Goal: Information Seeking & Learning: Learn about a topic

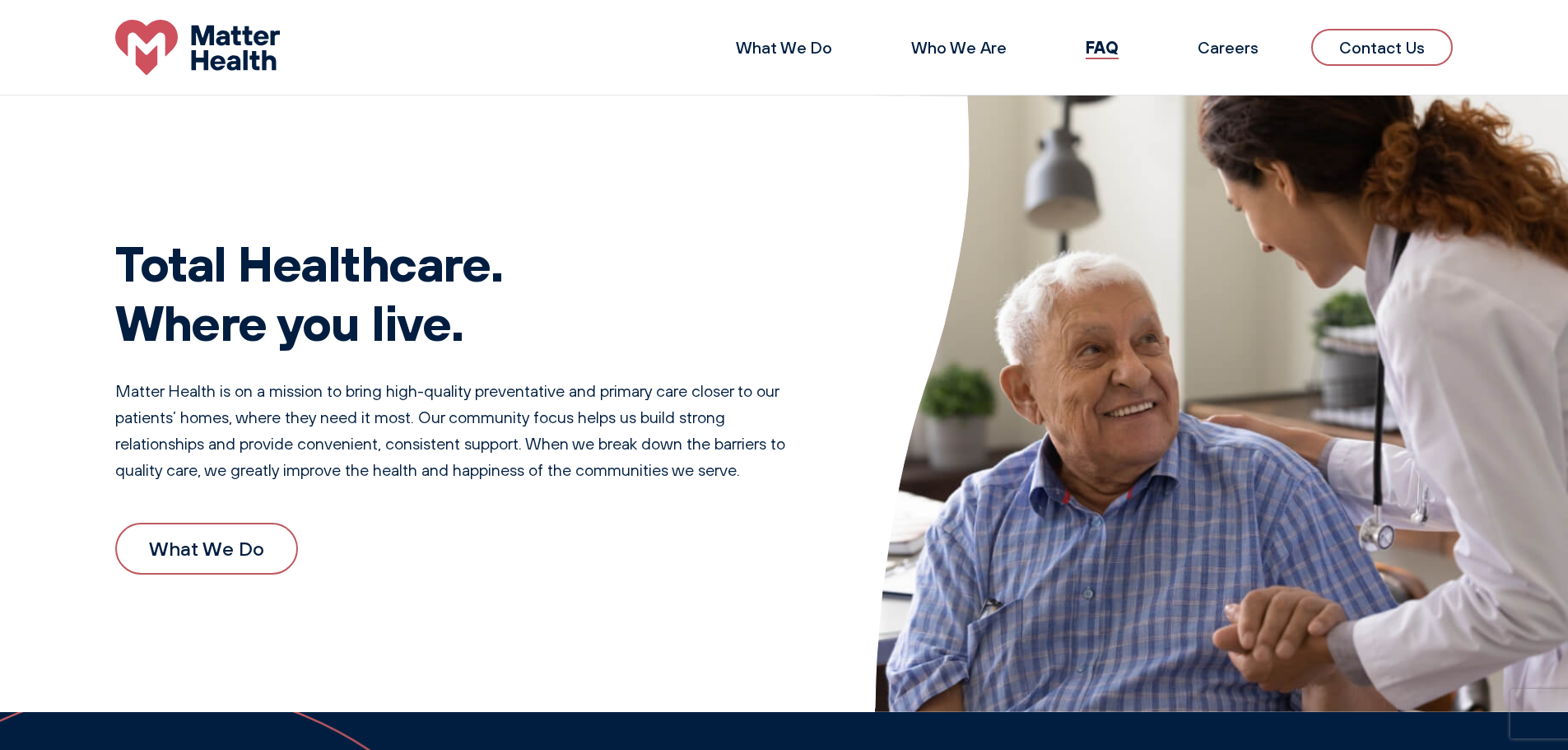
click at [169, 561] on link "What We Do" at bounding box center [206, 548] width 182 height 51
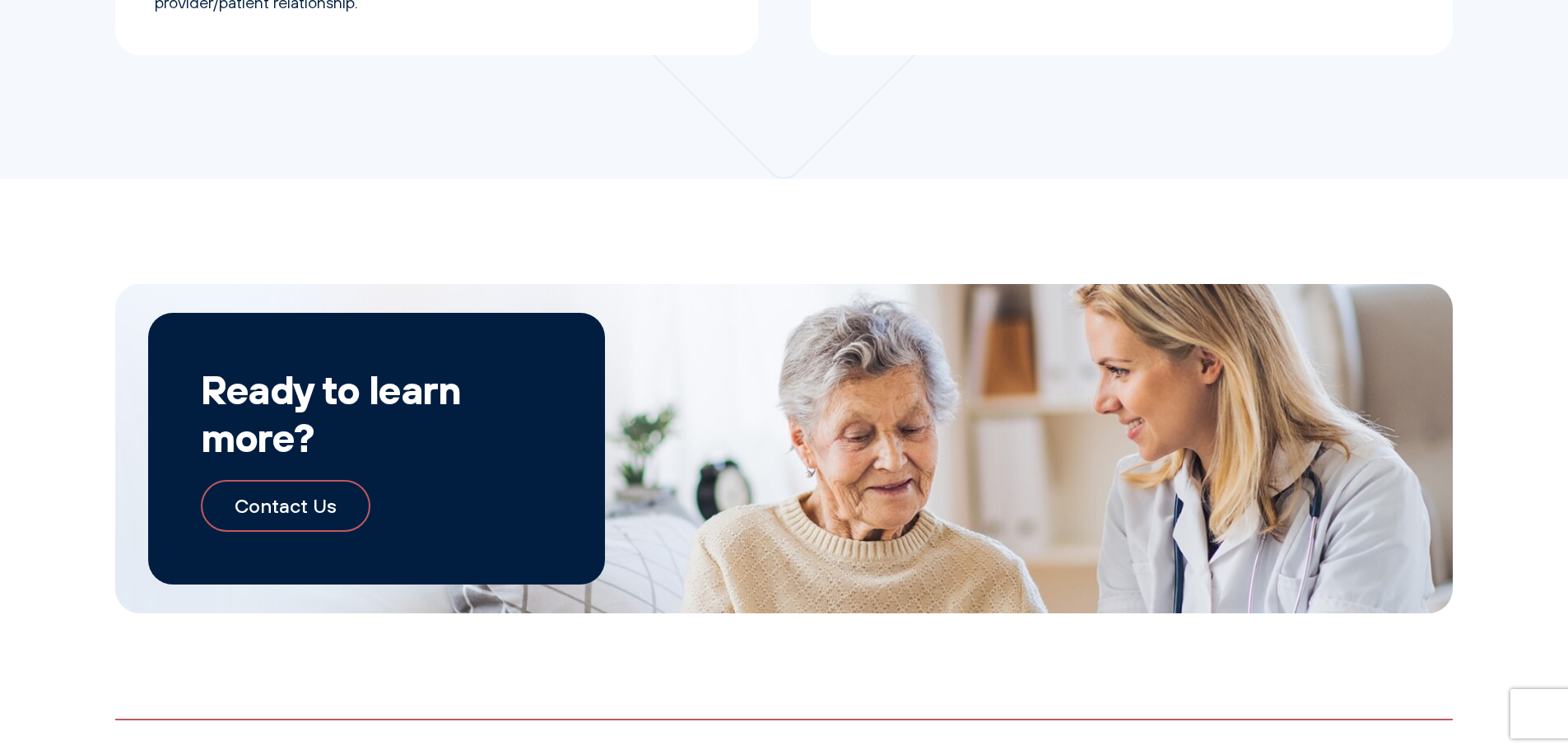
scroll to position [1783, 0]
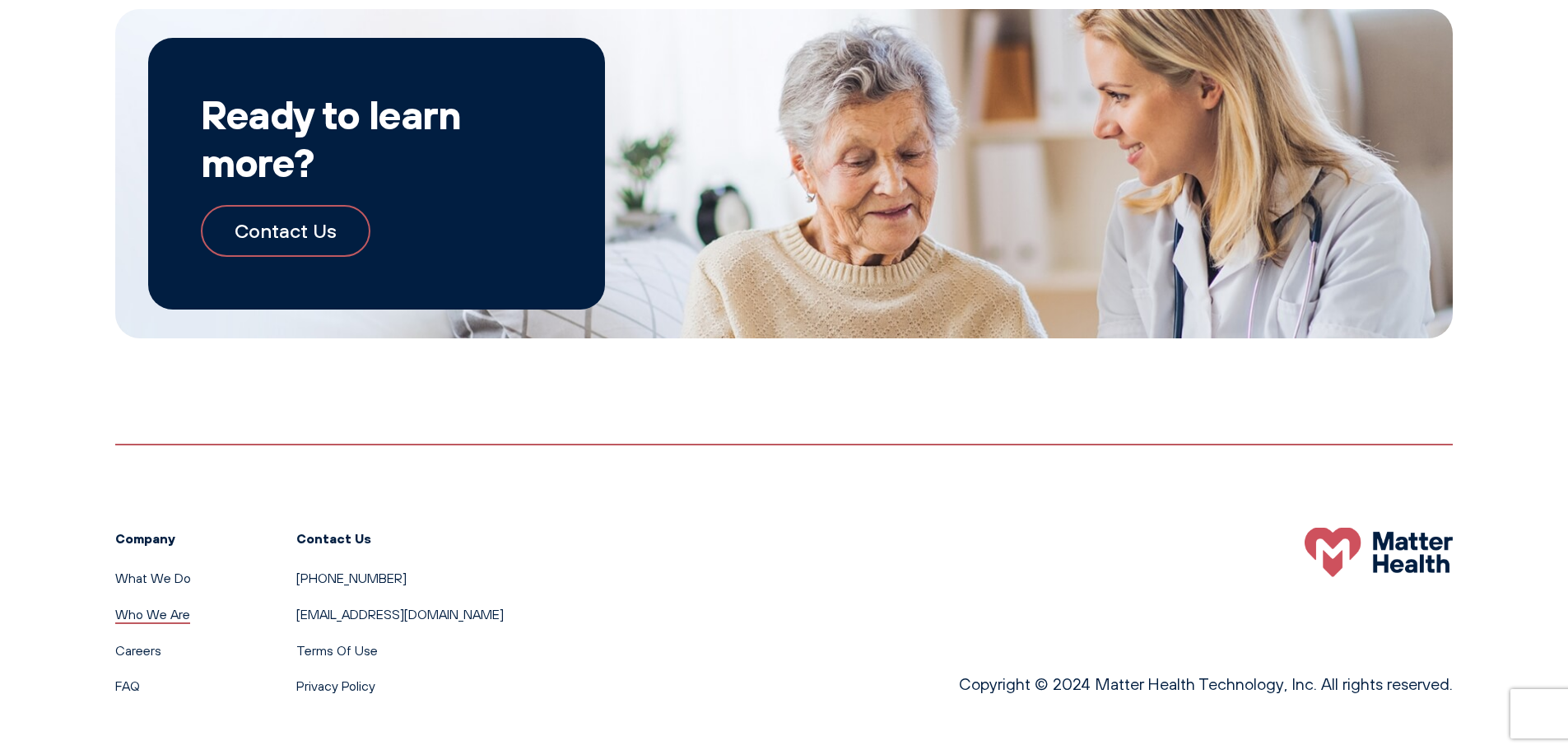
click at [139, 612] on link "Who We Are" at bounding box center [152, 613] width 75 height 16
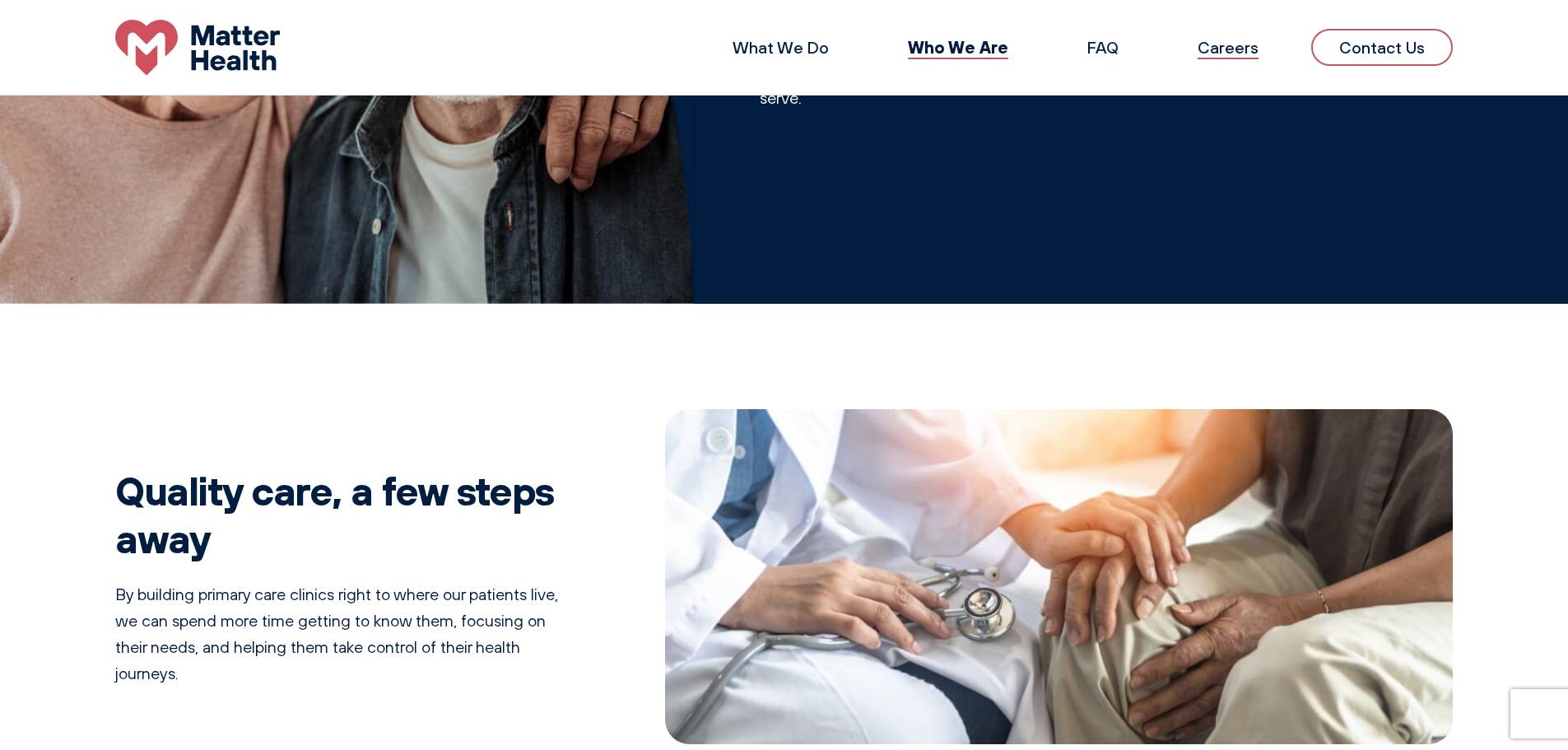
scroll to position [274, 0]
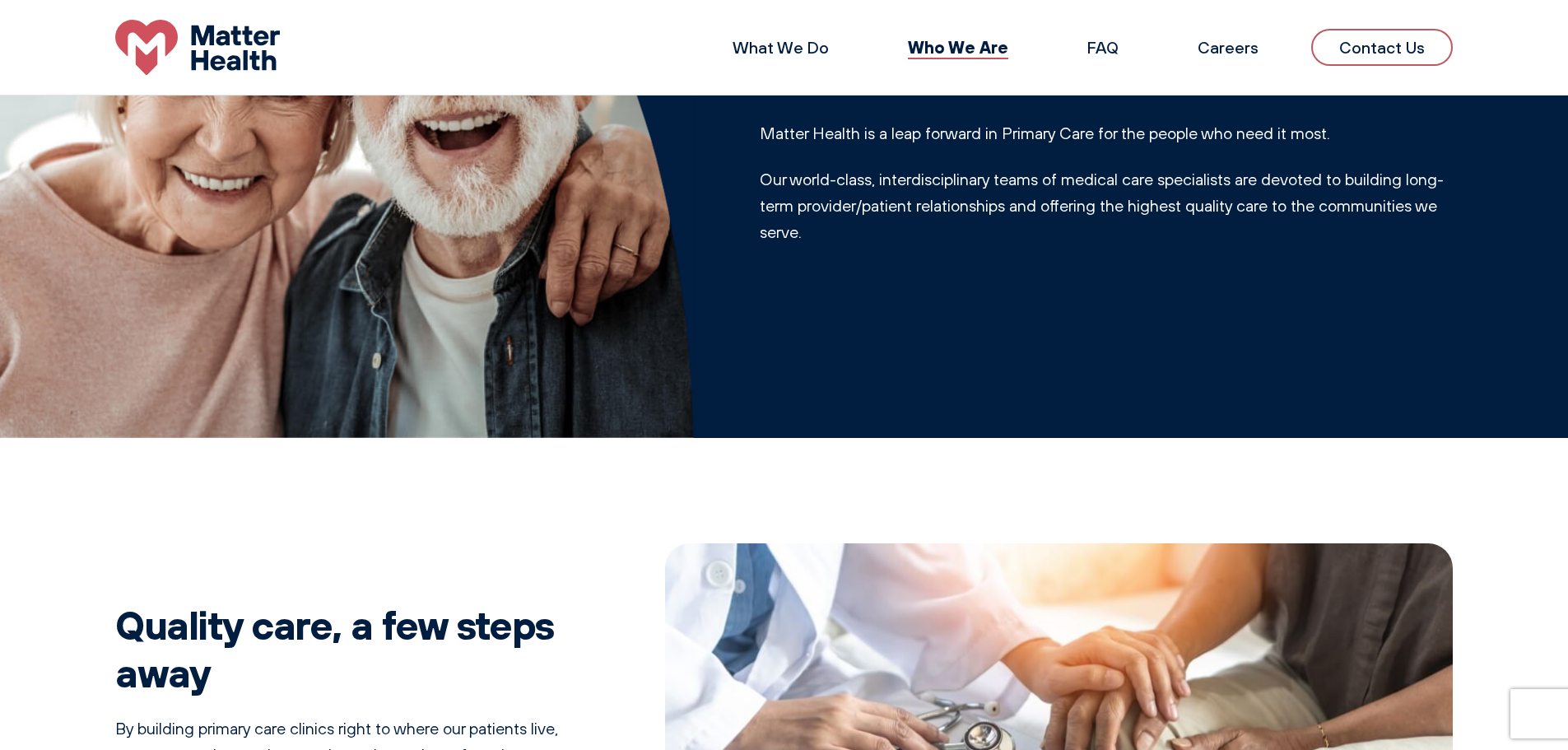
click at [1121, 44] on li "FAQ" at bounding box center [1102, 48] width 84 height 40
click at [1113, 50] on link "FAQ" at bounding box center [1102, 47] width 31 height 21
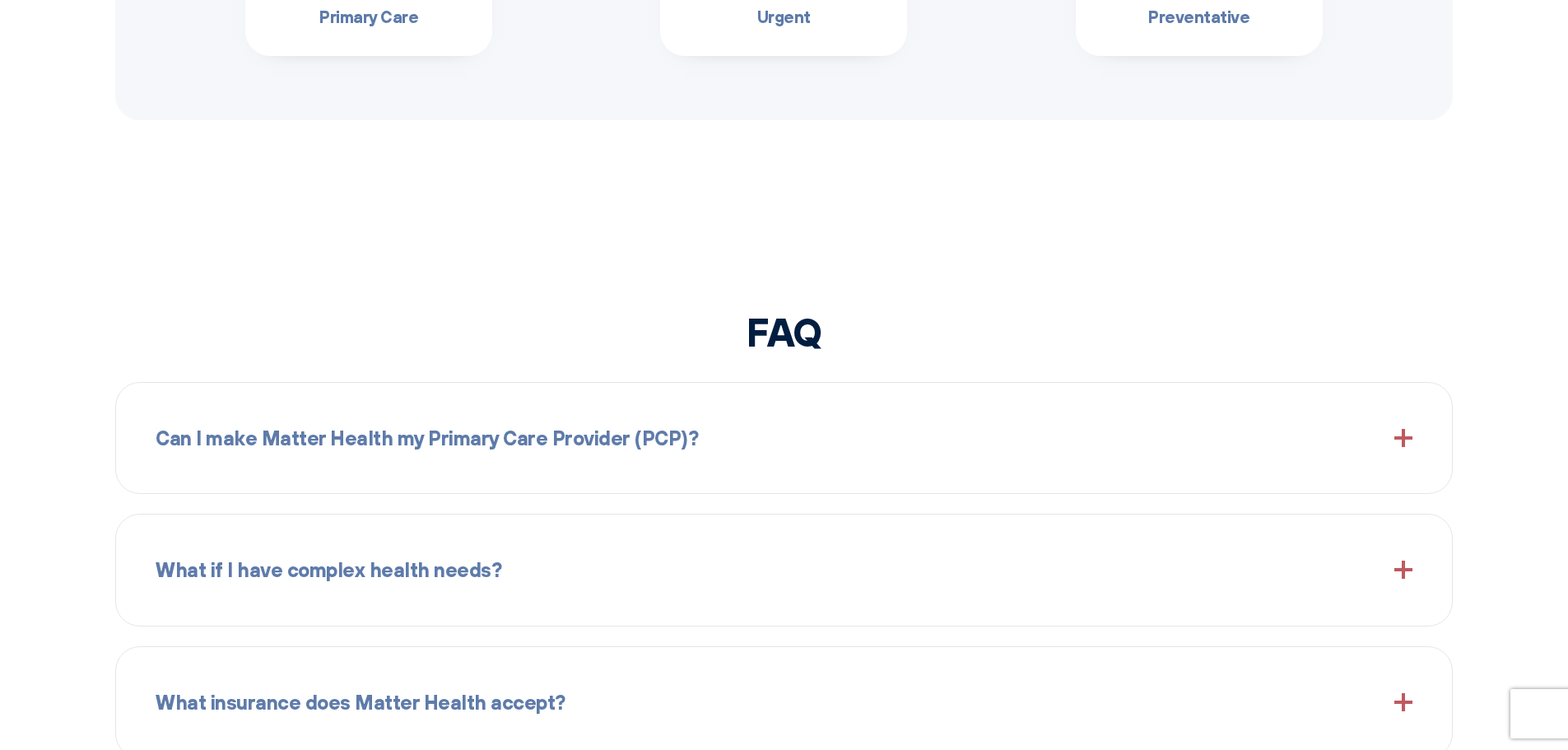
scroll to position [1949, 0]
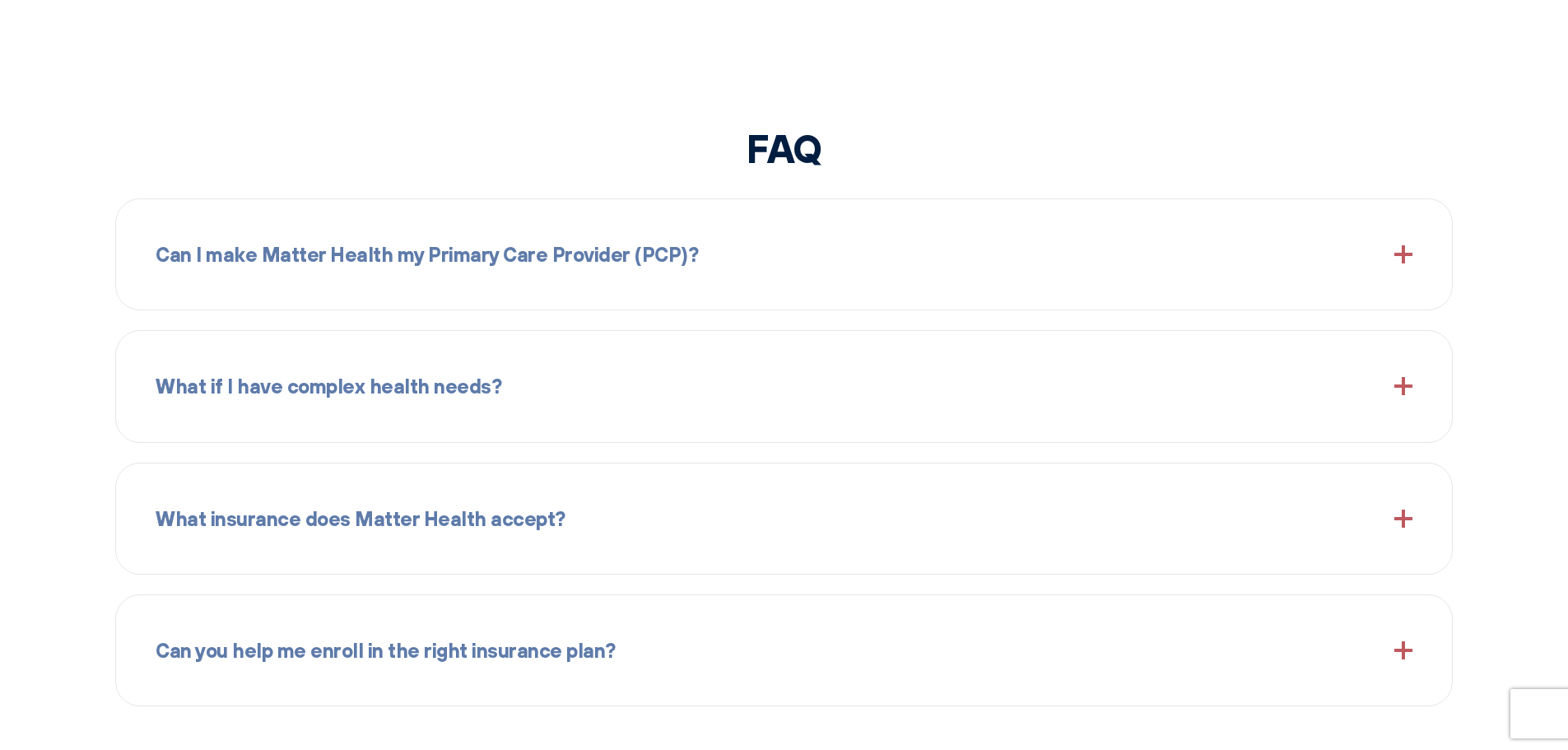
click at [589, 252] on span "Can I make Matter Health my Primary Care Provider (PCP)?" at bounding box center [427, 254] width 542 height 31
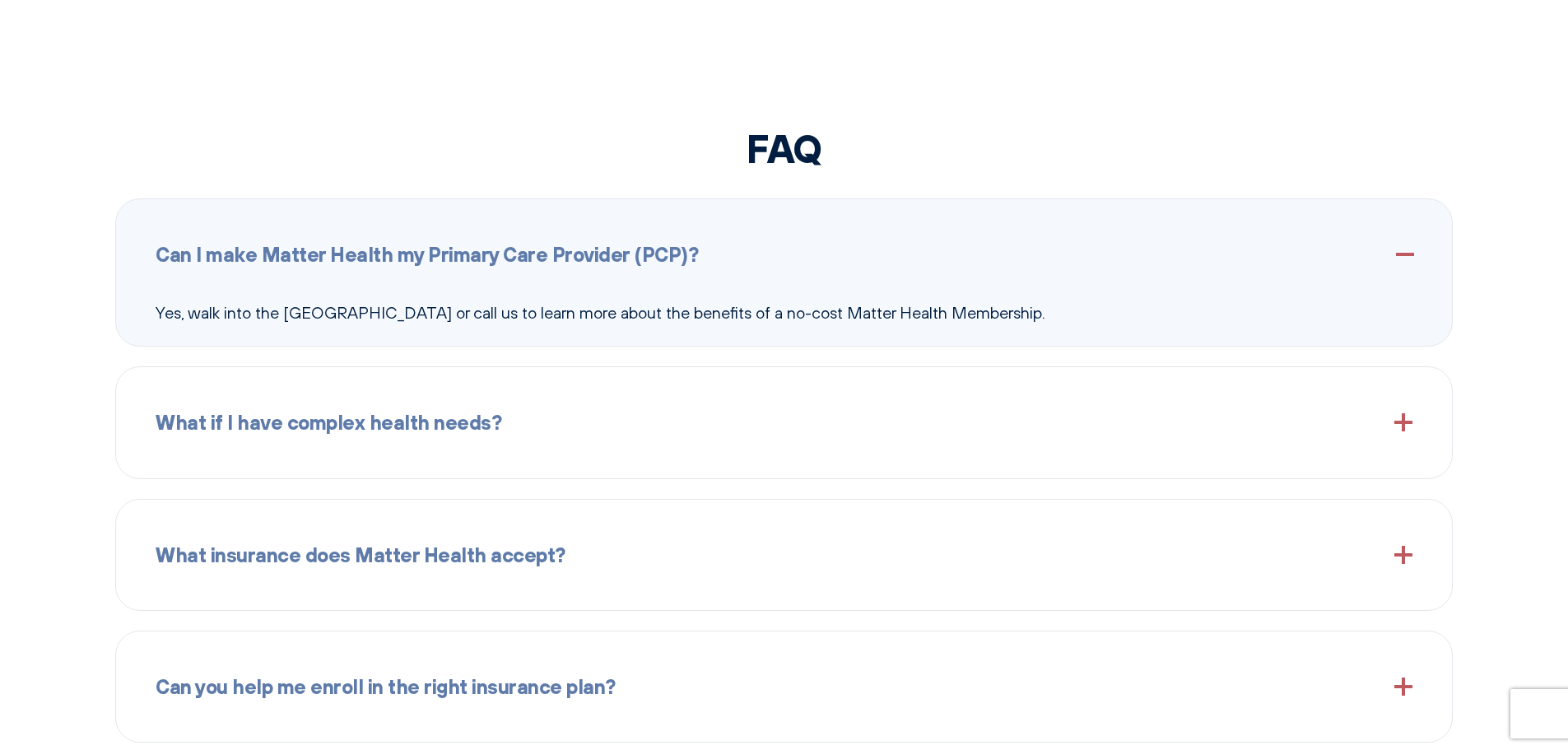
click at [589, 252] on span "Can I make Matter Health my Primary Care Provider (PCP)?" at bounding box center [427, 254] width 542 height 31
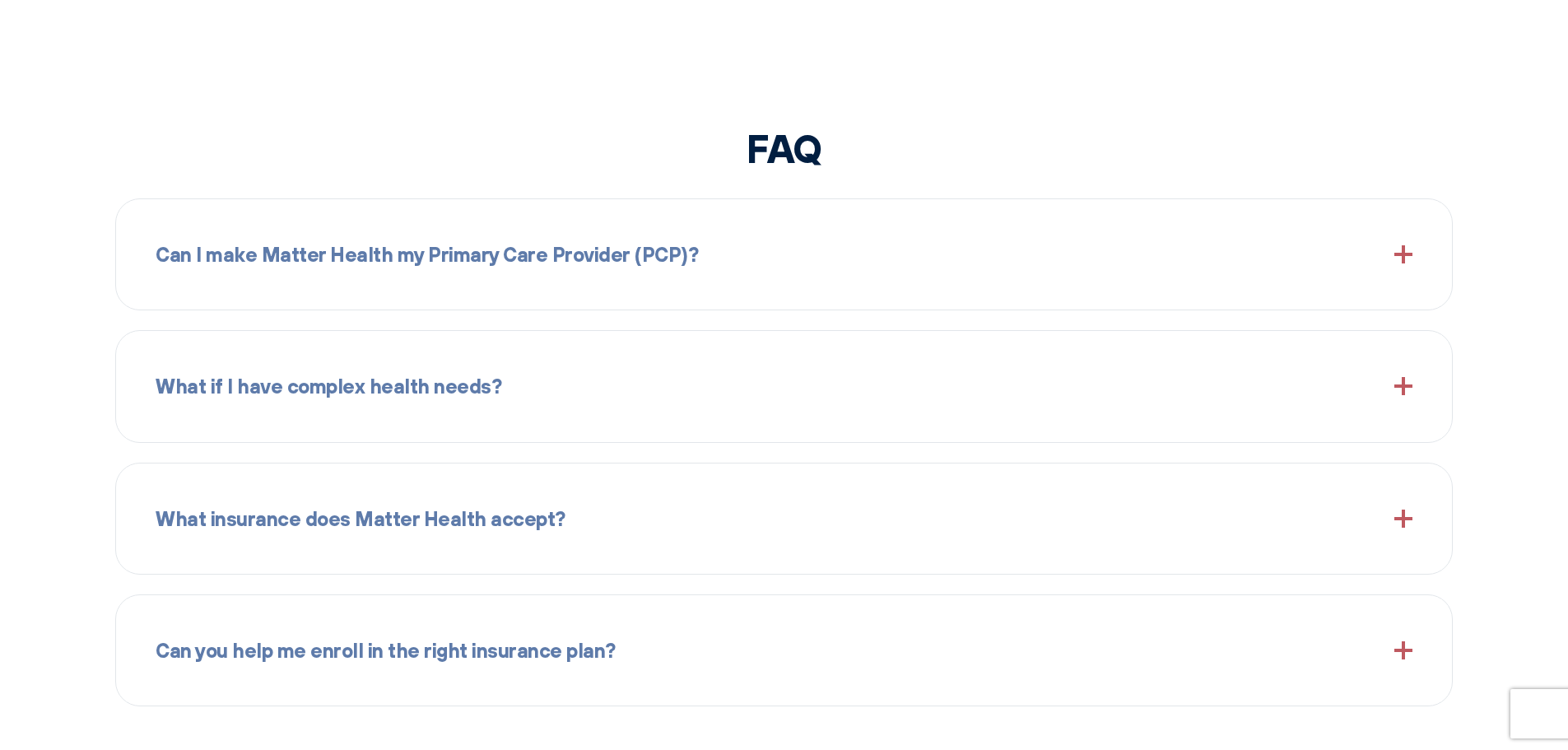
click at [447, 398] on span "What if I have complex health needs?" at bounding box center [329, 385] width 346 height 31
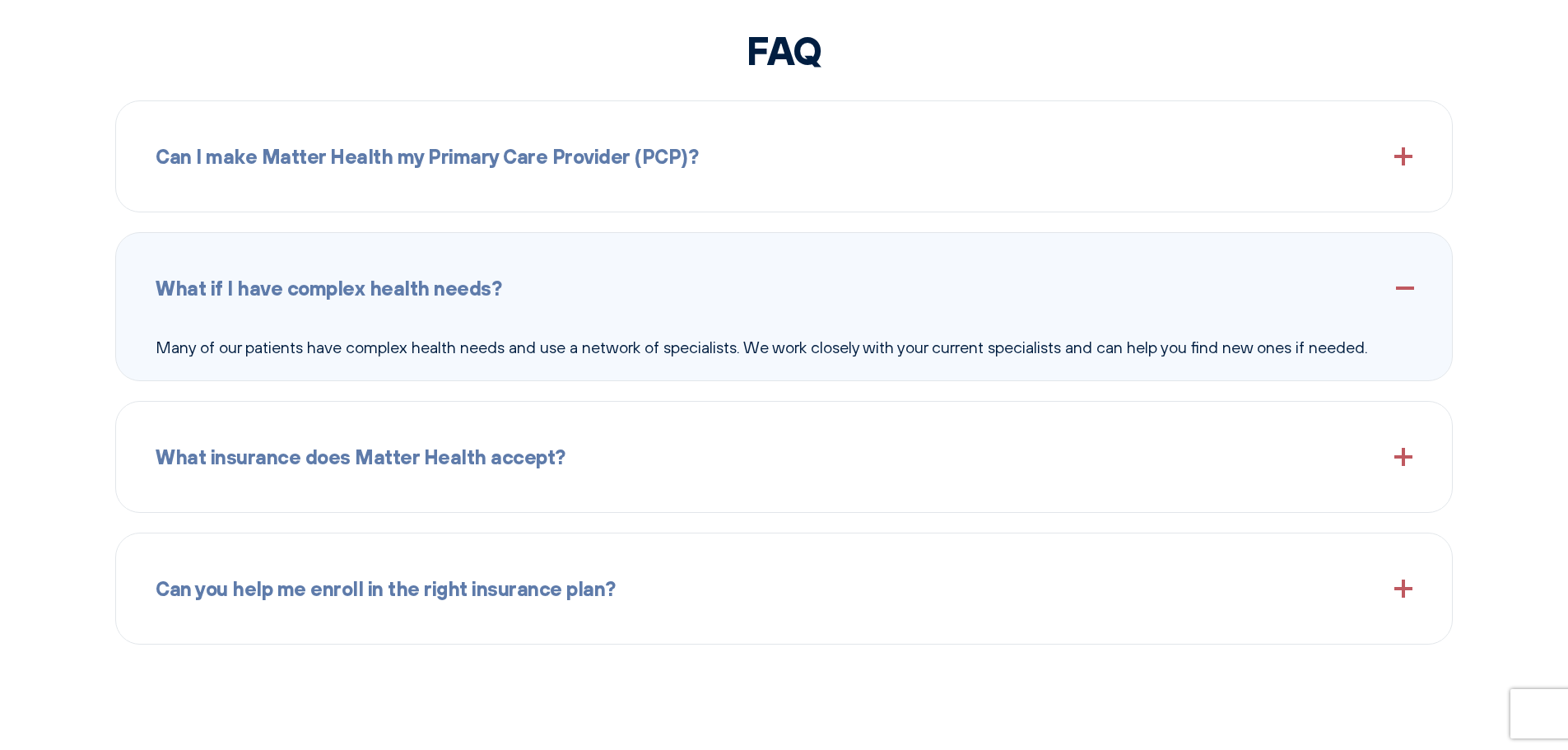
scroll to position [2087, 0]
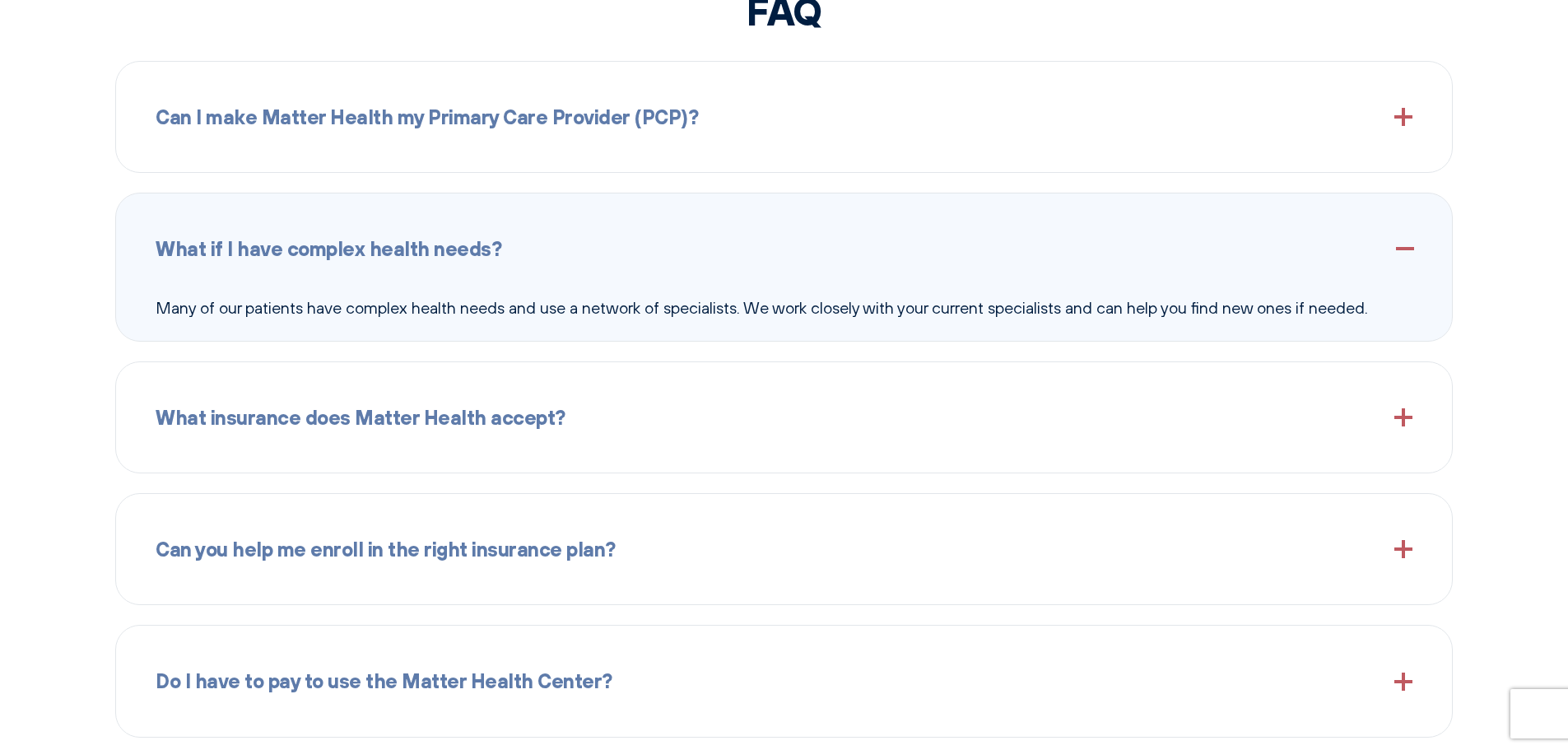
click at [452, 424] on span "What insurance does Matter Health accept?" at bounding box center [361, 417] width 410 height 31
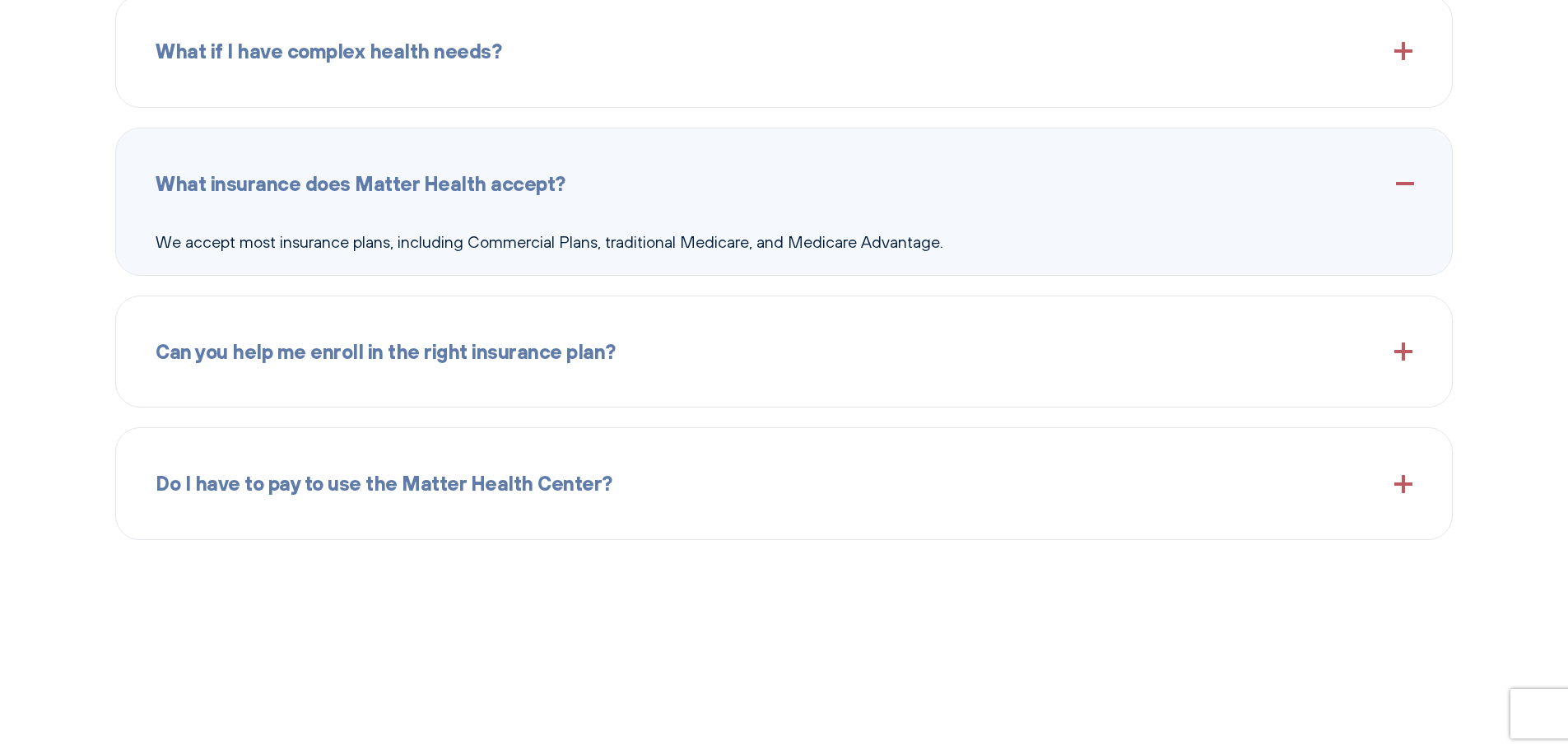
scroll to position [2361, 0]
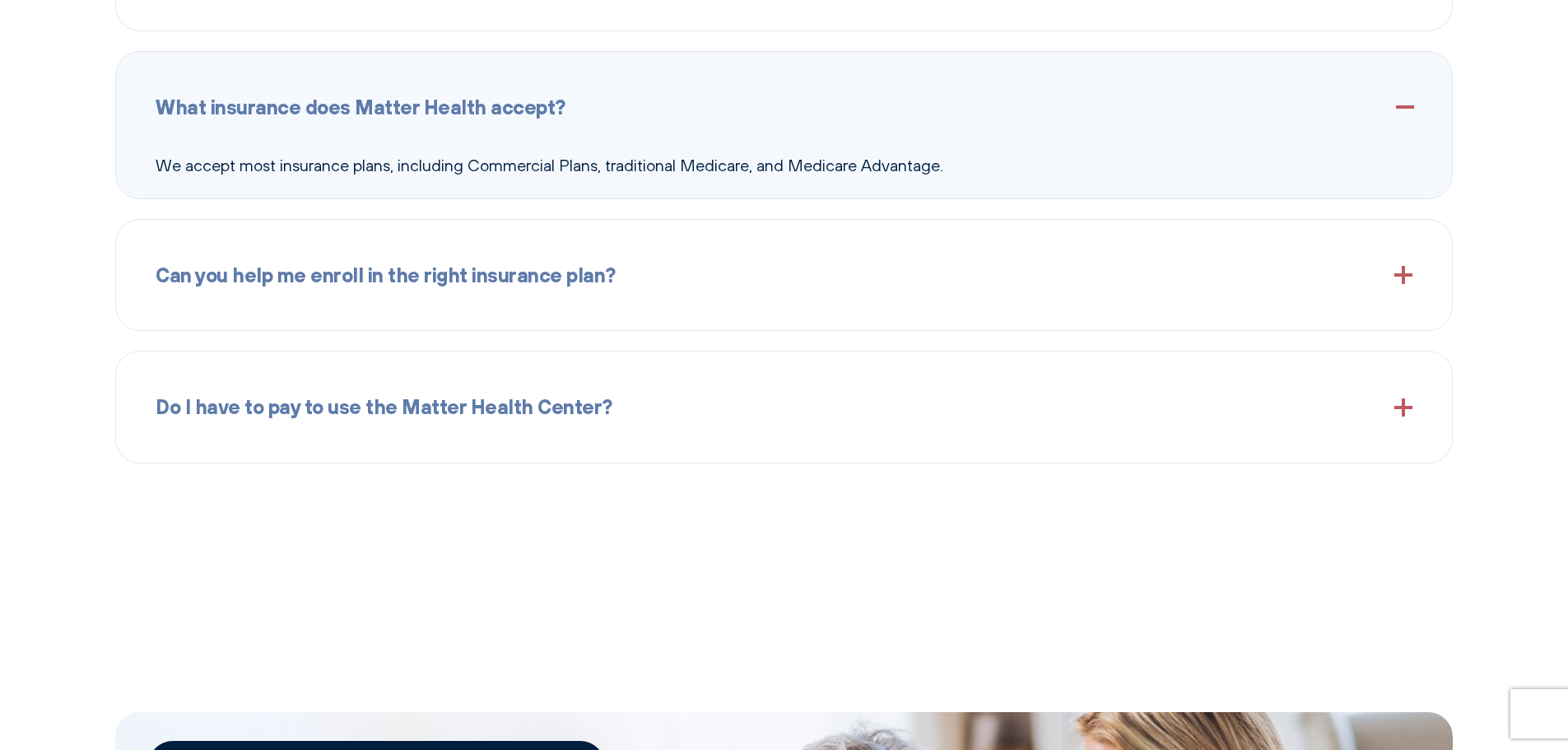
click at [454, 289] on span "Can you help me enroll in the right insurance plan?" at bounding box center [385, 274] width 460 height 31
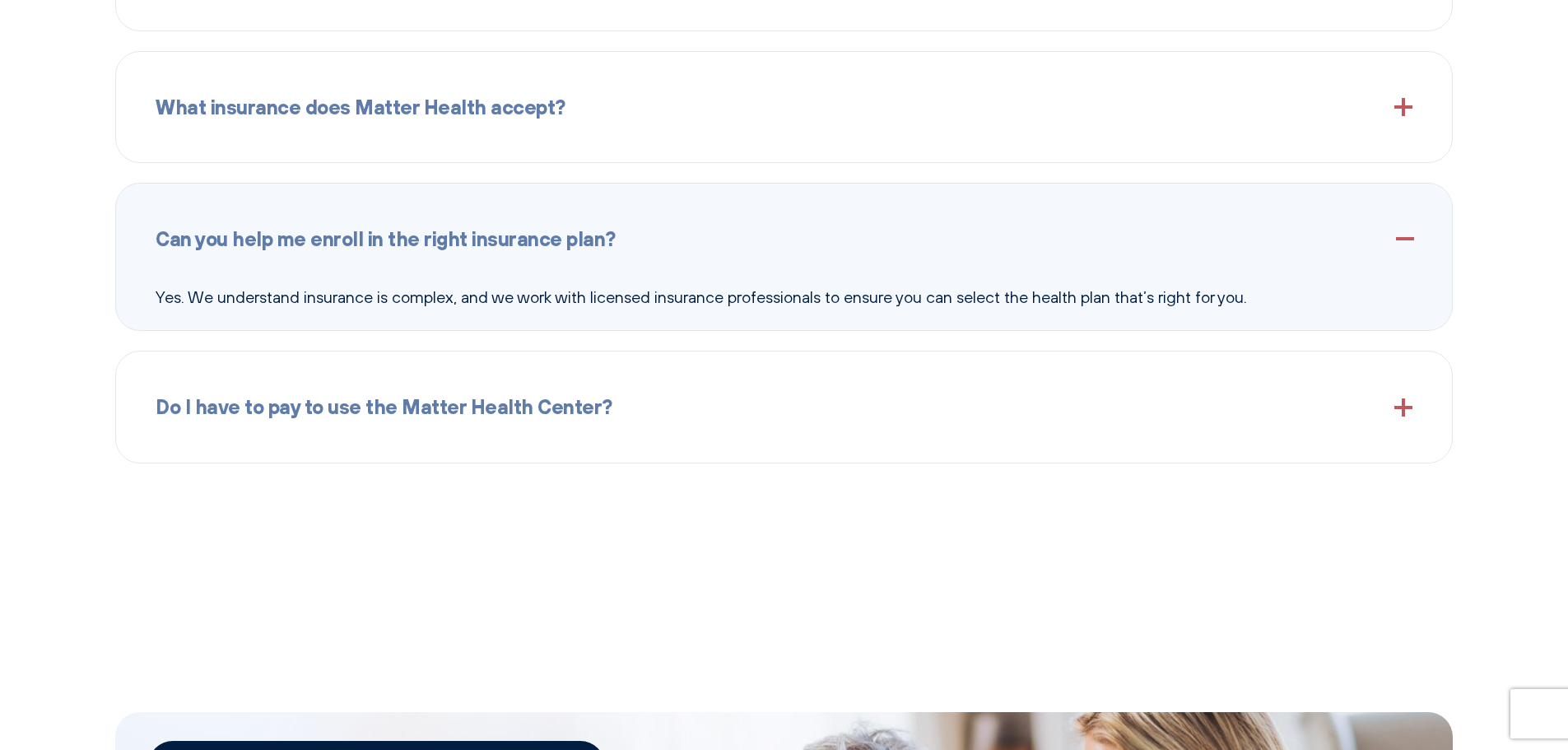
click at [511, 422] on div "Do I have to pay to use the Matter Health Center?" at bounding box center [784, 406] width 1256 height 71
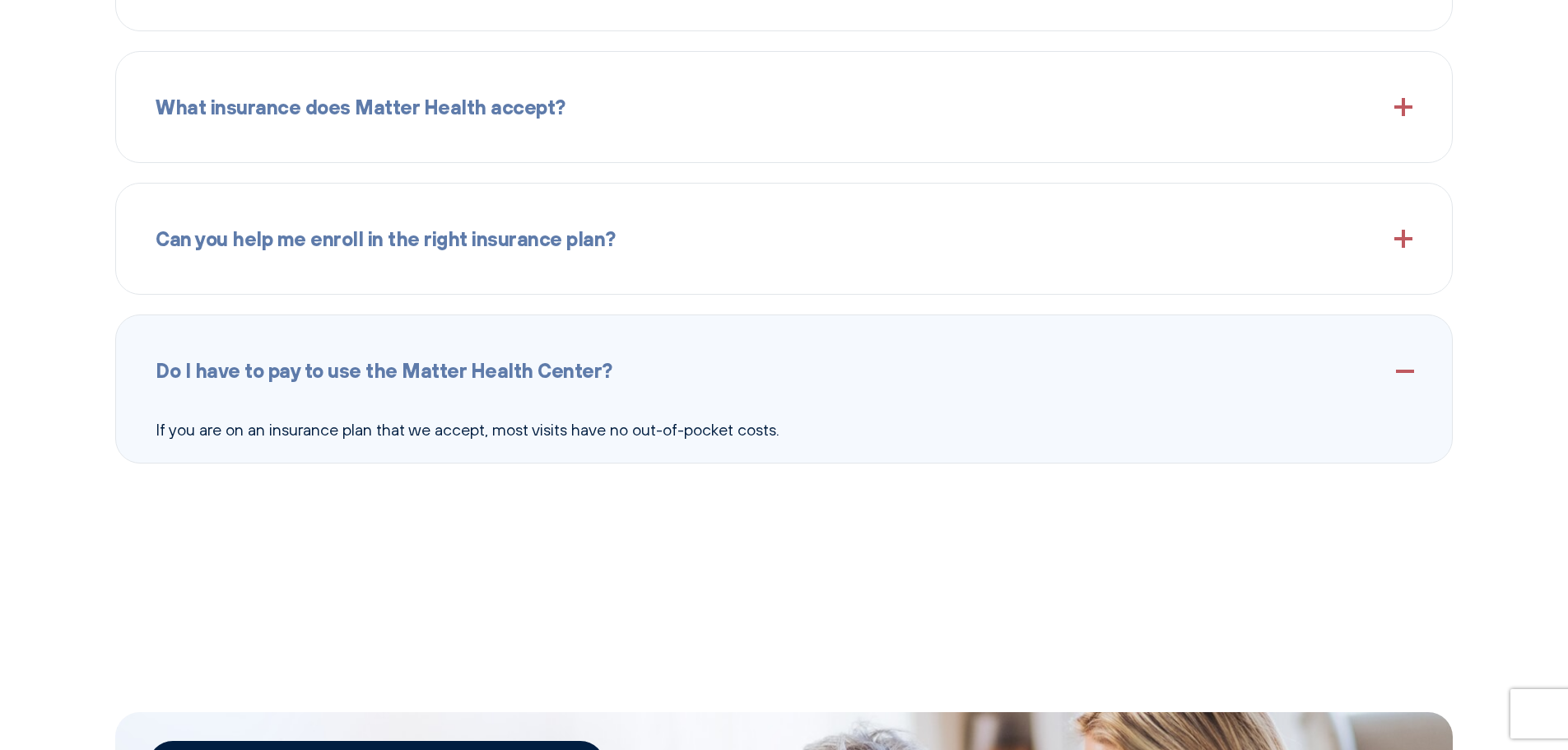
click at [469, 384] on span "Do I have to pay to use the Matter Health Center?" at bounding box center [384, 369] width 457 height 31
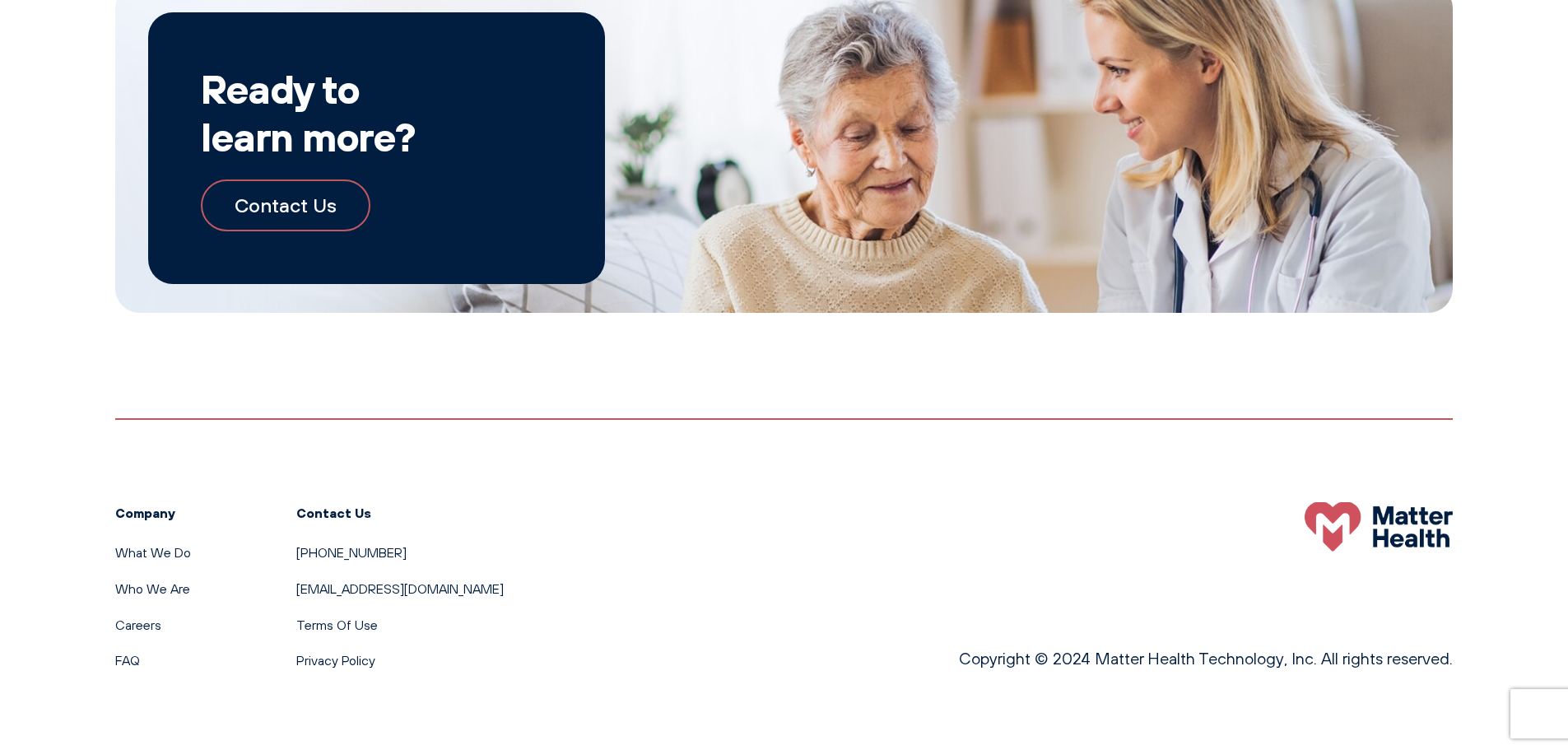
scroll to position [3056, 0]
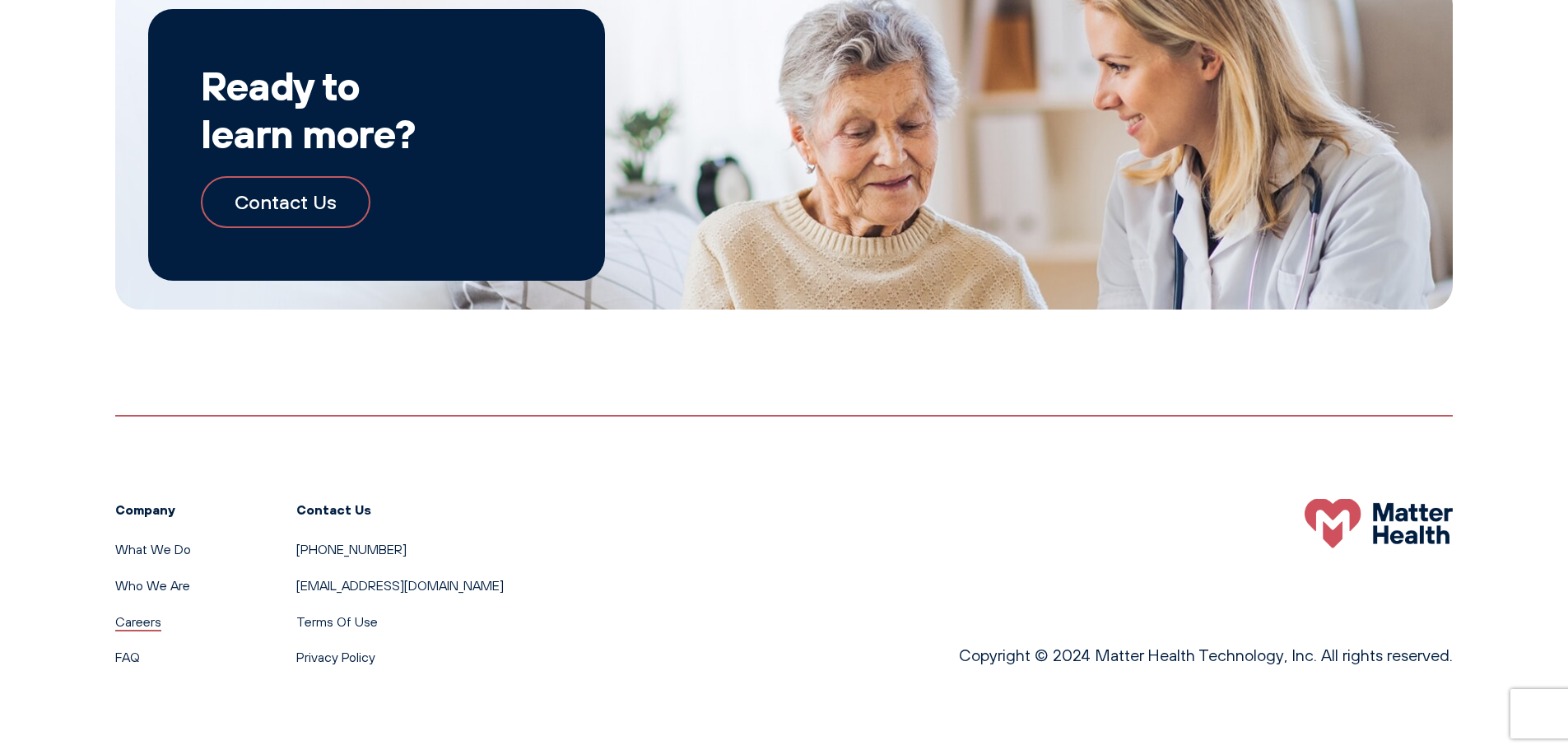
click at [122, 624] on link "Careers" at bounding box center [138, 621] width 46 height 16
